Goal: Information Seeking & Learning: Learn about a topic

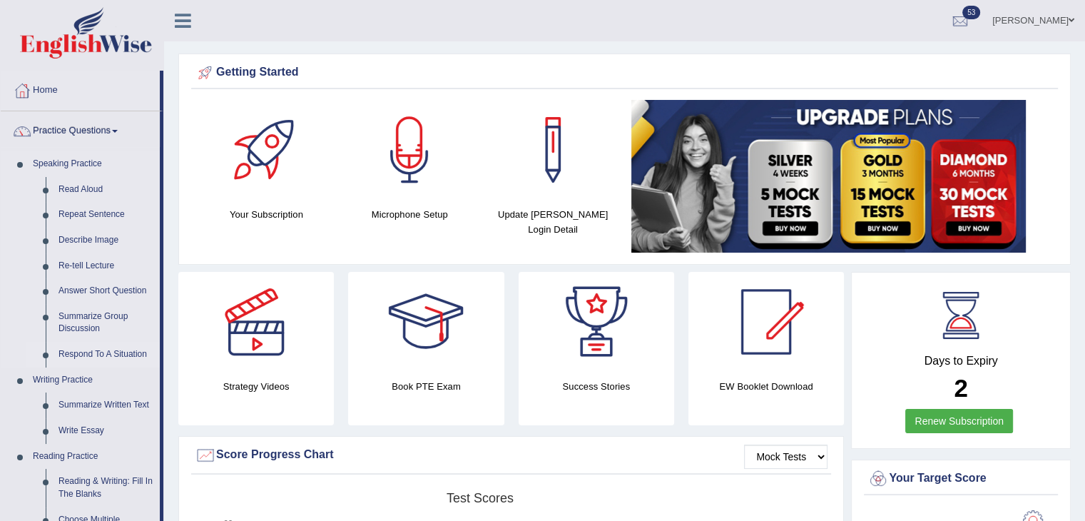
click at [80, 352] on link "Respond To A Situation" at bounding box center [106, 355] width 108 height 26
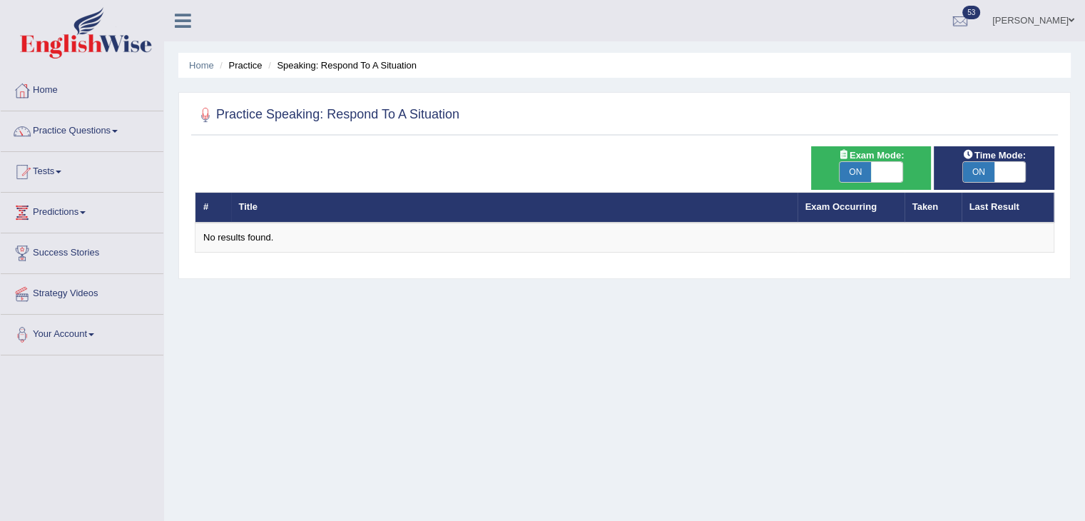
click at [883, 163] on span at bounding box center [886, 172] width 31 height 20
click at [856, 163] on span "ON" at bounding box center [855, 172] width 31 height 20
checkbox input "false"
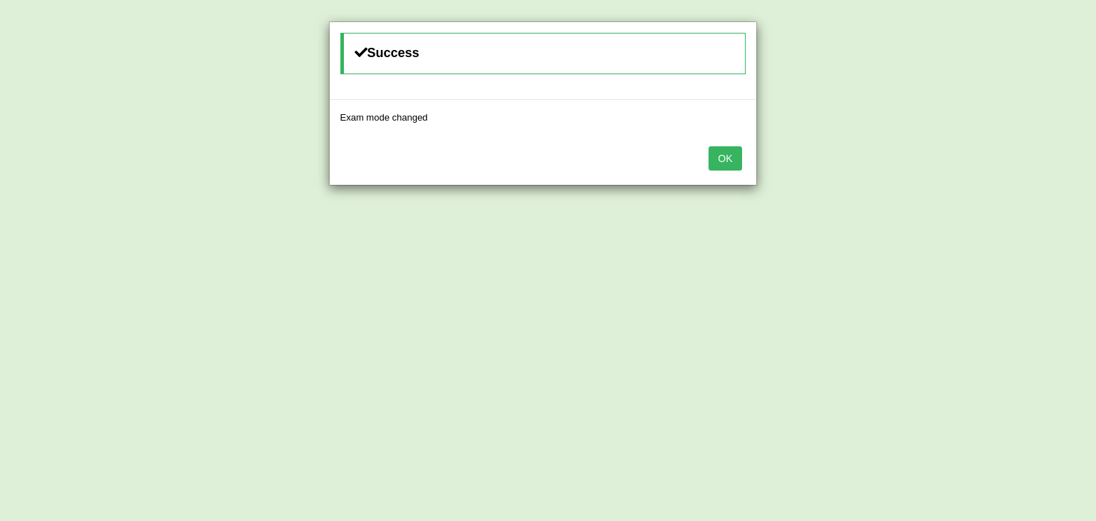
click at [708, 159] on div "OK" at bounding box center [543, 160] width 427 height 50
click at [719, 161] on button "OK" at bounding box center [725, 158] width 33 height 24
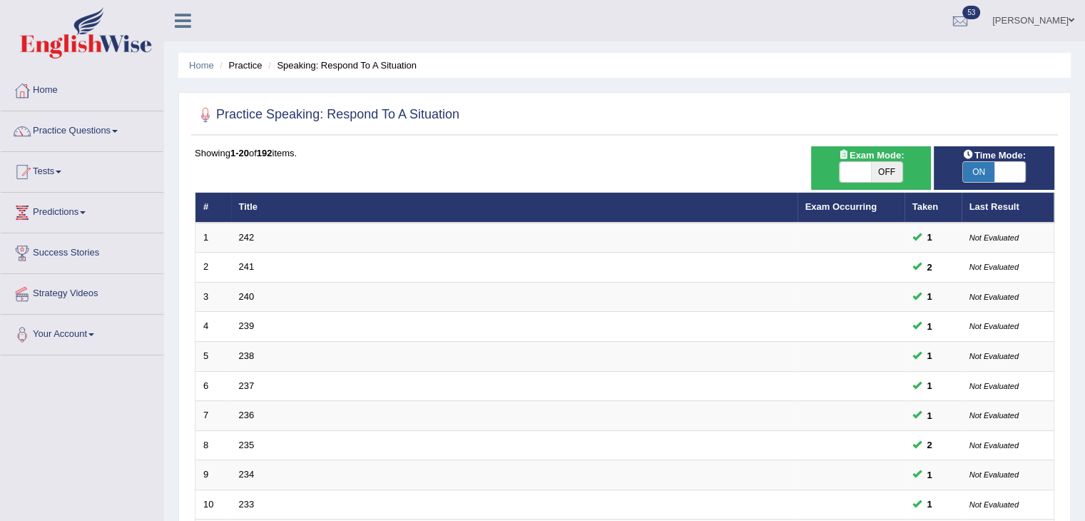
click at [982, 171] on span "ON" at bounding box center [978, 172] width 31 height 20
checkbox input "false"
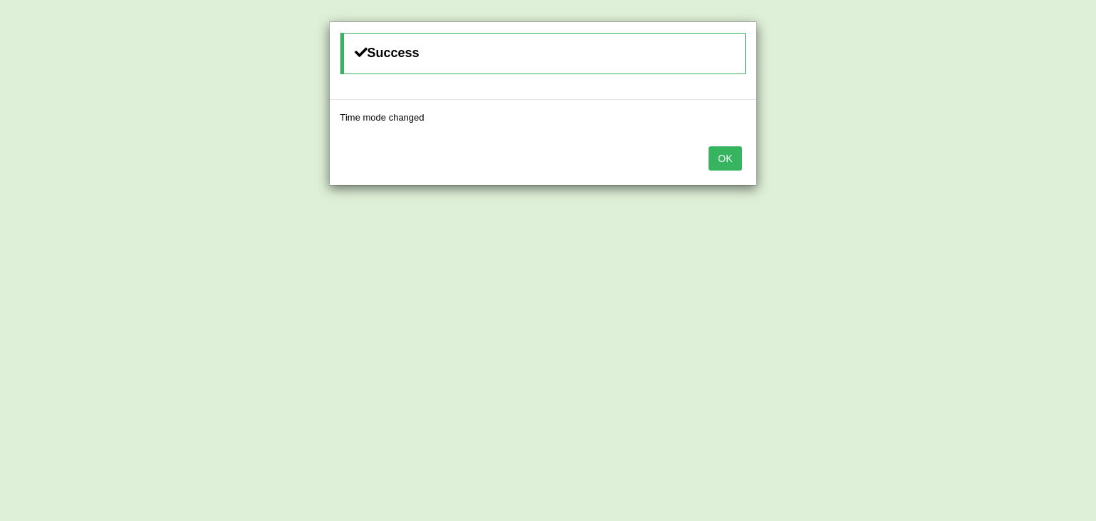
click at [736, 161] on button "OK" at bounding box center [725, 158] width 33 height 24
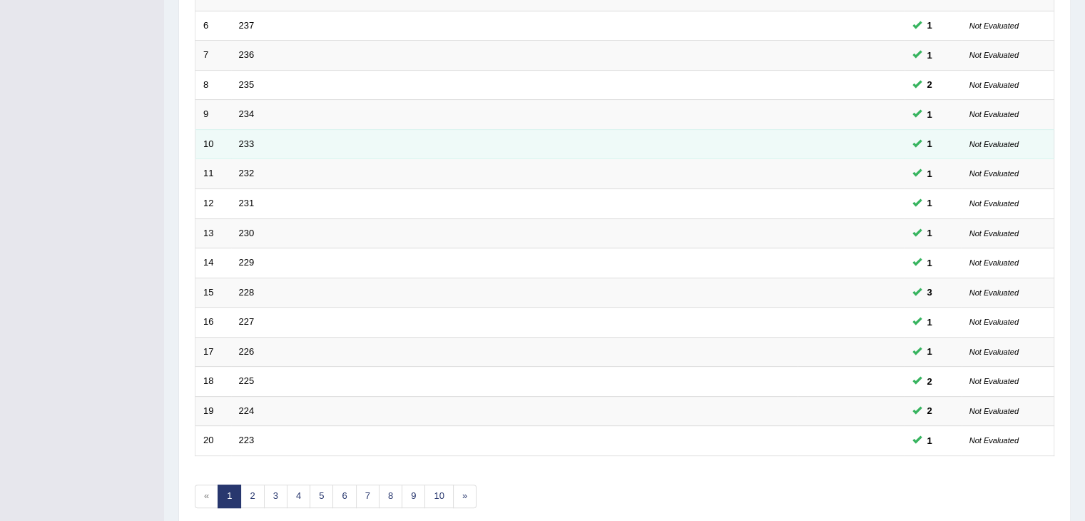
scroll to position [420, 0]
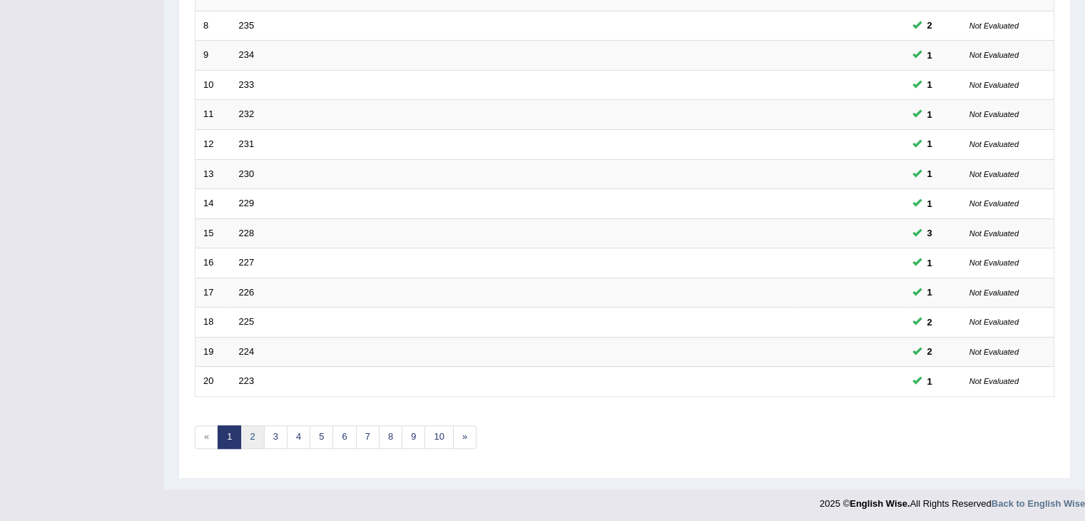
click at [252, 427] on link "2" at bounding box center [252, 437] width 24 height 24
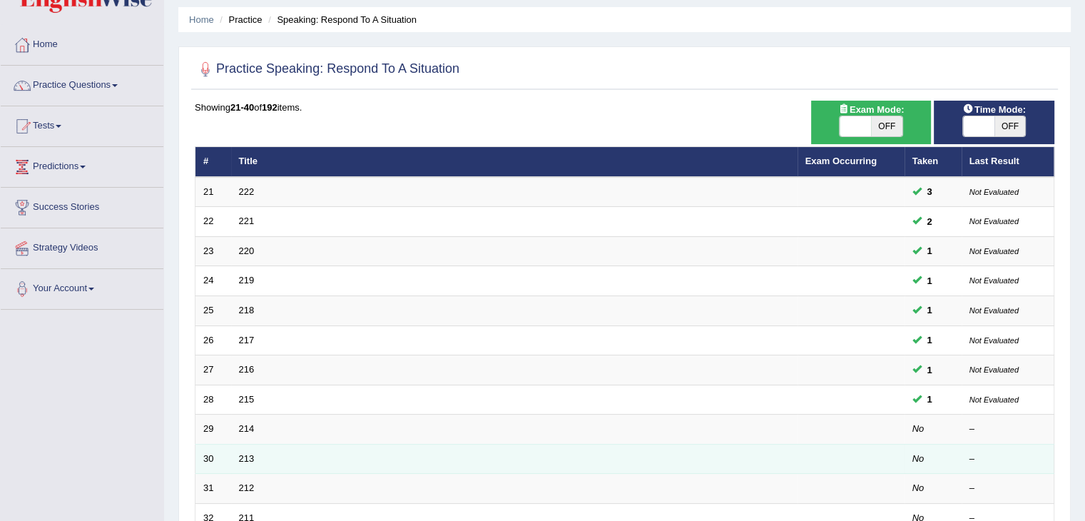
scroll to position [71, 0]
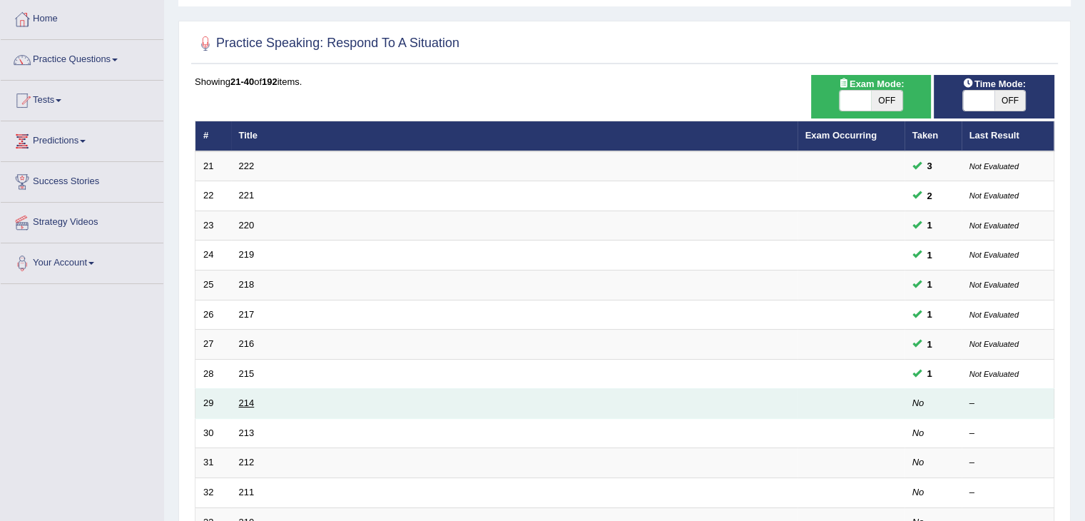
click at [244, 403] on link "214" at bounding box center [247, 402] width 16 height 11
